Goal: Task Accomplishment & Management: Complete application form

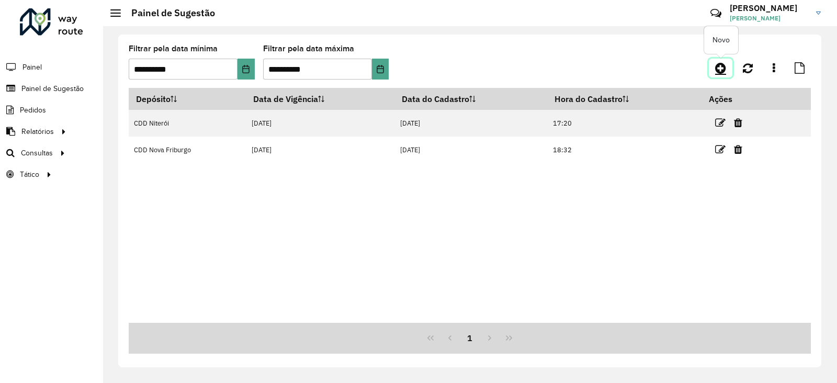
click at [719, 69] on icon at bounding box center [720, 68] width 11 height 13
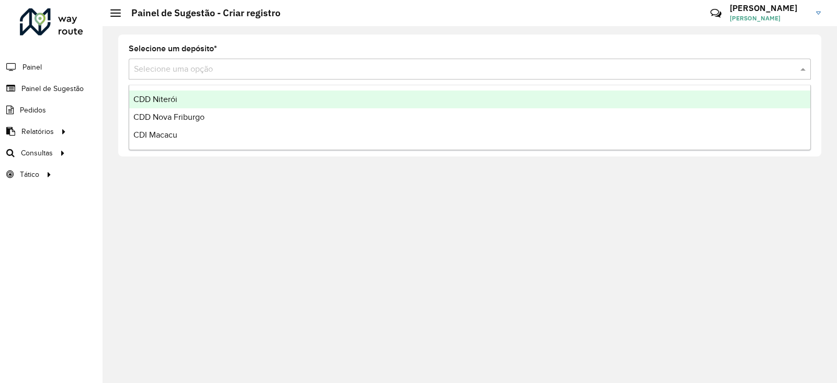
click at [236, 74] on input "text" at bounding box center [459, 69] width 651 height 13
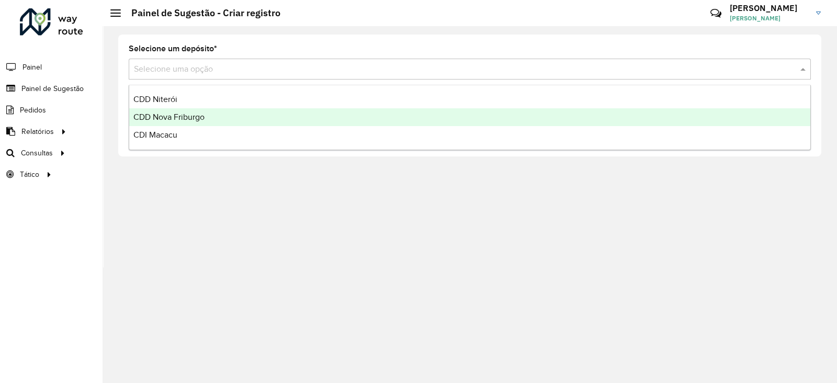
click at [170, 120] on span "CDD Nova Friburgo" at bounding box center [168, 117] width 71 height 9
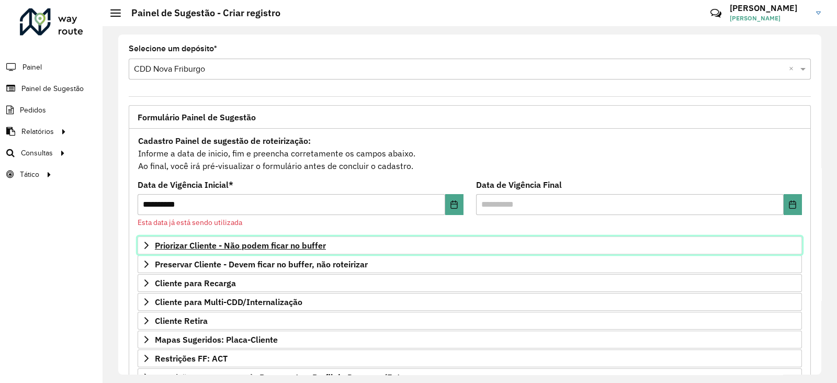
click at [207, 243] on span "Priorizar Cliente - Não podem ficar no buffer" at bounding box center [240, 245] width 171 height 8
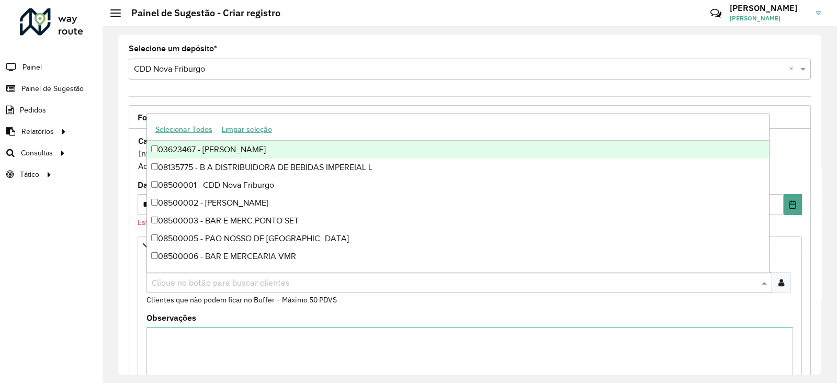
click at [185, 278] on input "text" at bounding box center [454, 283] width 610 height 13
type input "*"
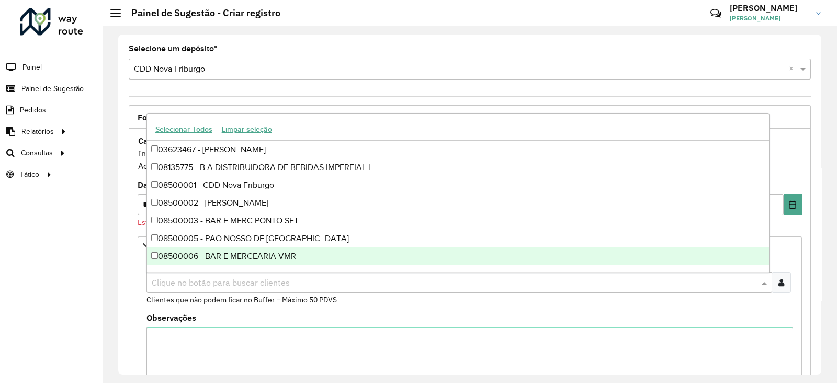
click at [55, 27] on div at bounding box center [51, 21] width 63 height 27
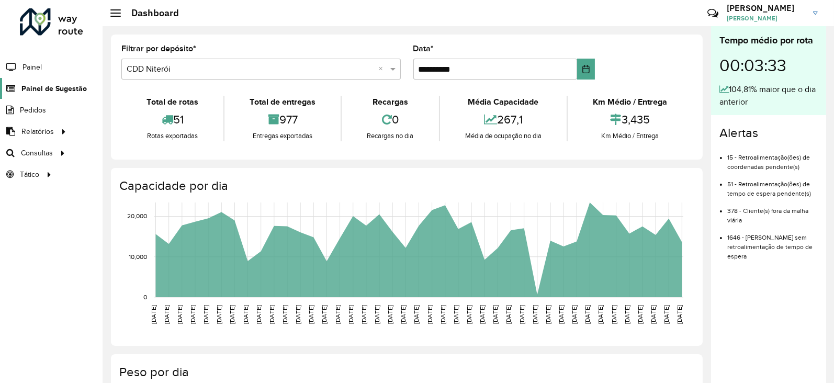
click at [55, 86] on span "Painel de Sugestão" at bounding box center [53, 88] width 65 height 11
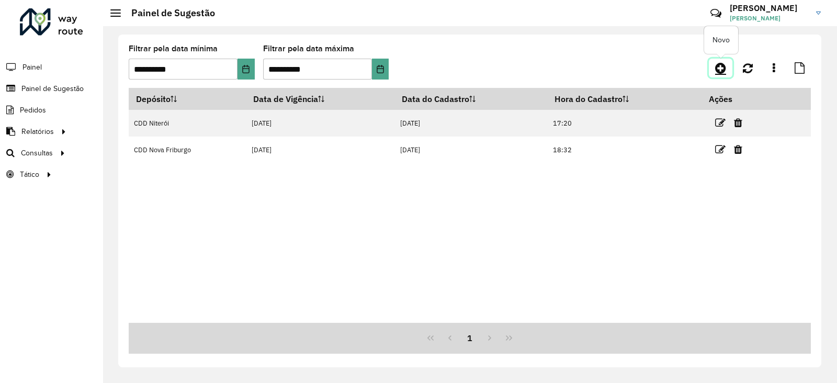
click at [720, 69] on icon at bounding box center [720, 68] width 11 height 13
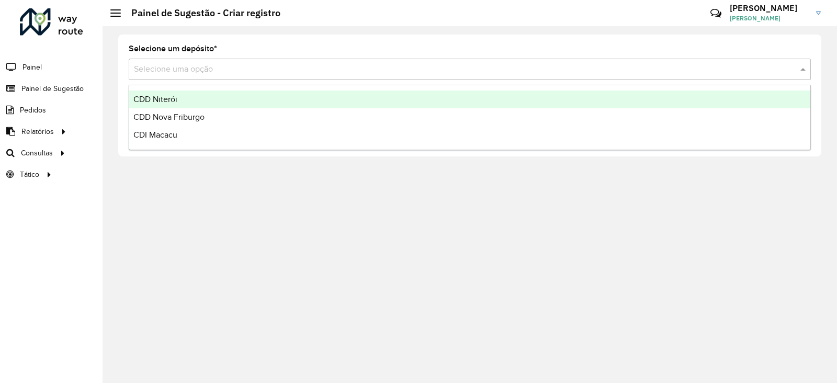
click at [185, 71] on input "text" at bounding box center [459, 69] width 651 height 13
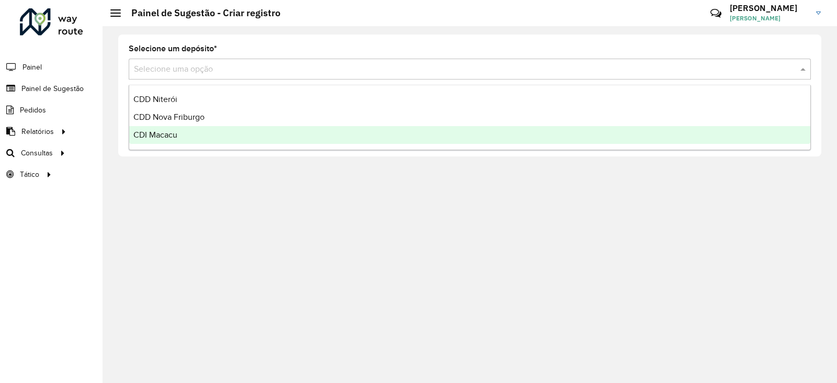
click at [162, 132] on span "CDI Macacu" at bounding box center [155, 134] width 44 height 9
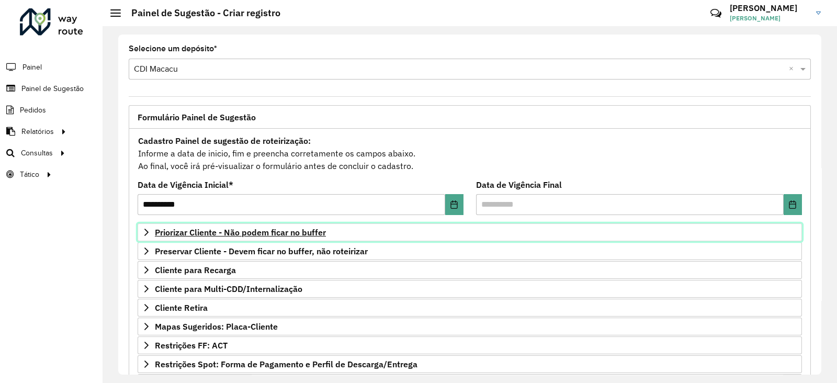
click at [196, 235] on span "Priorizar Cliente - Não podem ficar no buffer" at bounding box center [240, 232] width 171 height 8
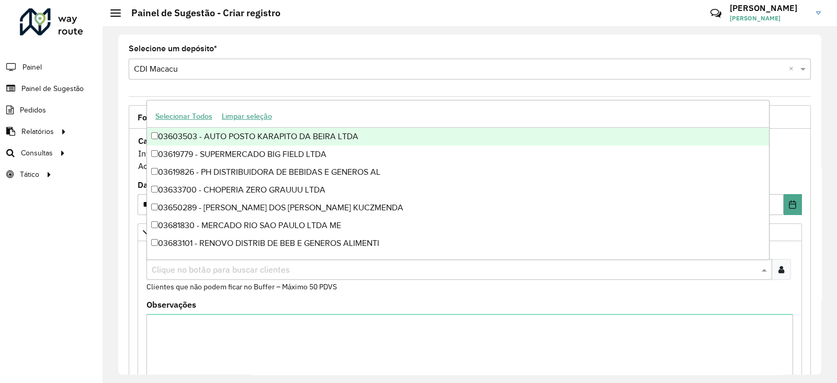
click at [202, 271] on input "text" at bounding box center [454, 270] width 610 height 13
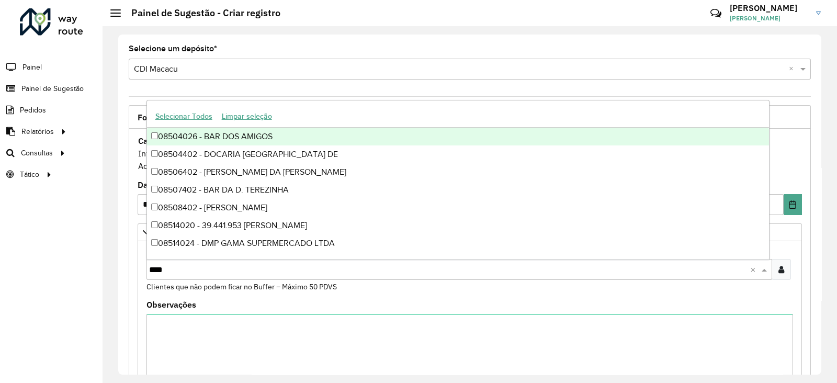
type input "*****"
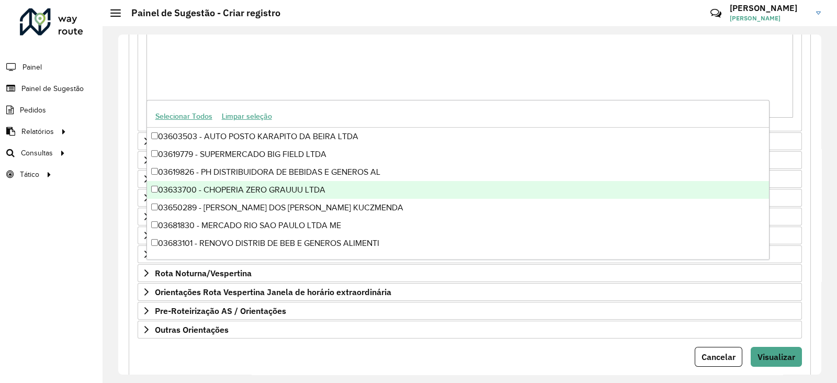
scroll to position [295, 0]
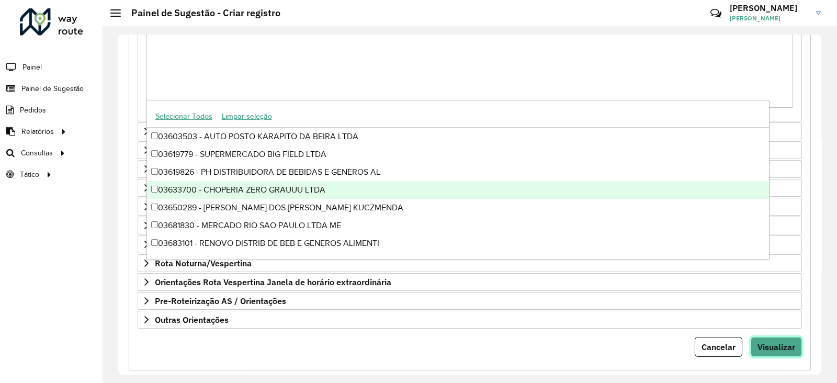
click at [765, 338] on button "Visualizar" at bounding box center [776, 347] width 51 height 20
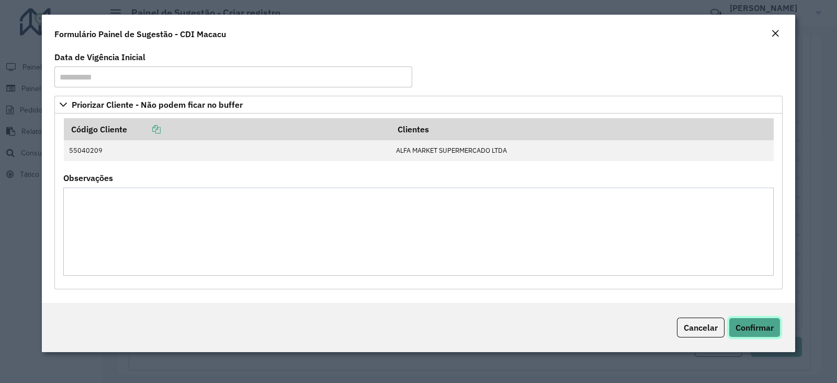
click at [754, 333] on button "Confirmar" at bounding box center [755, 328] width 52 height 20
